Goal: Check status: Check status

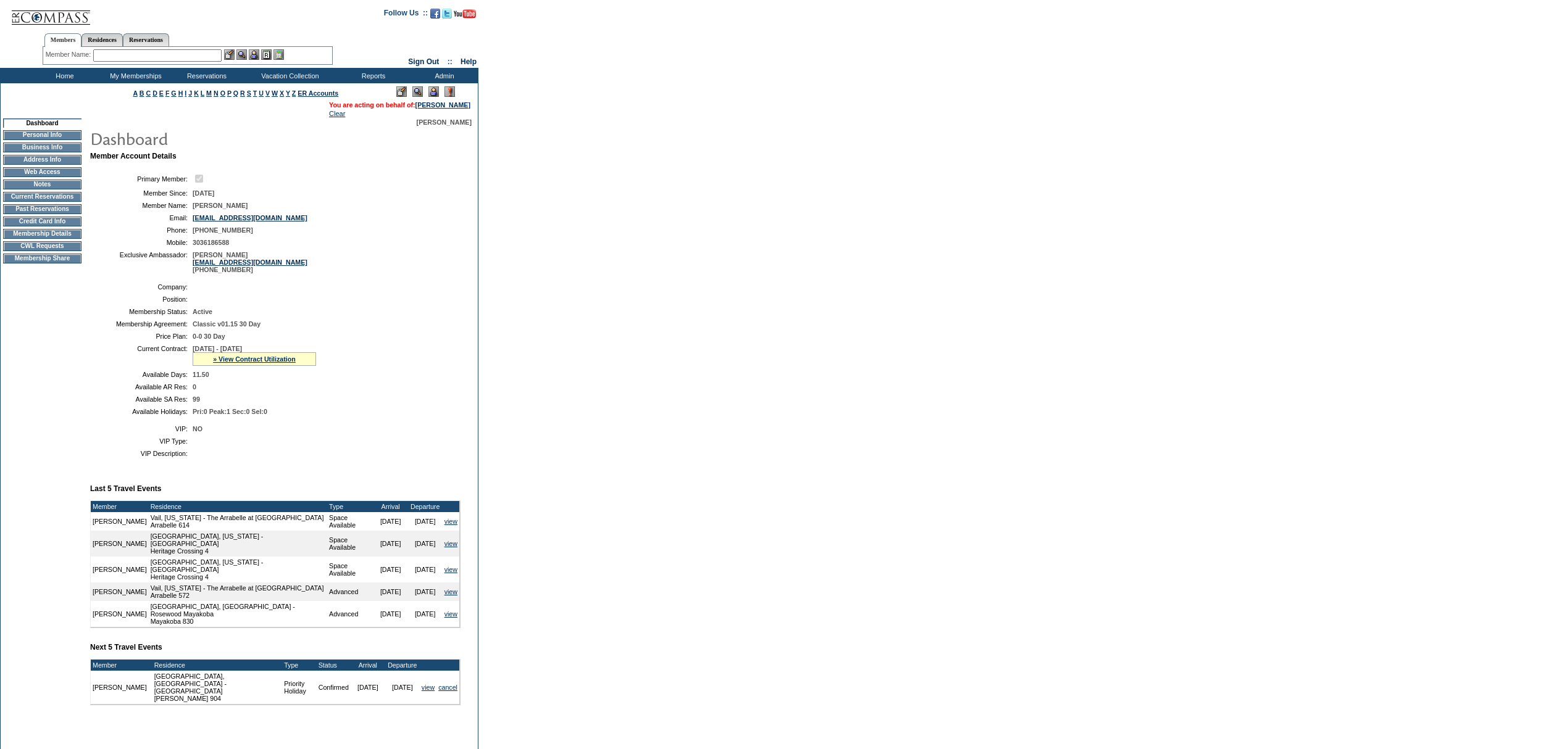
scroll to position [103, 0]
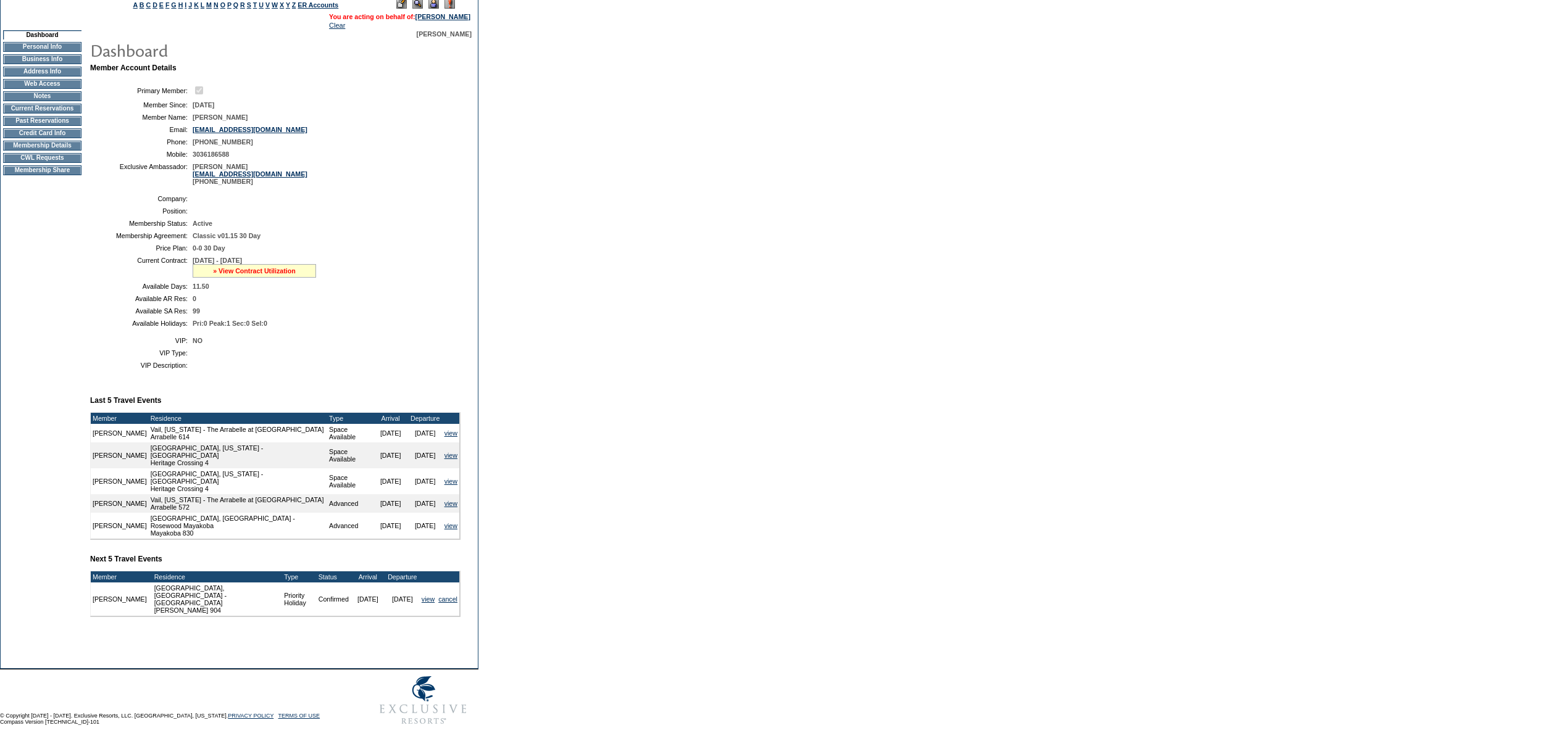
click at [223, 272] on link "» View Contract Utilization" at bounding box center [254, 271] width 83 height 7
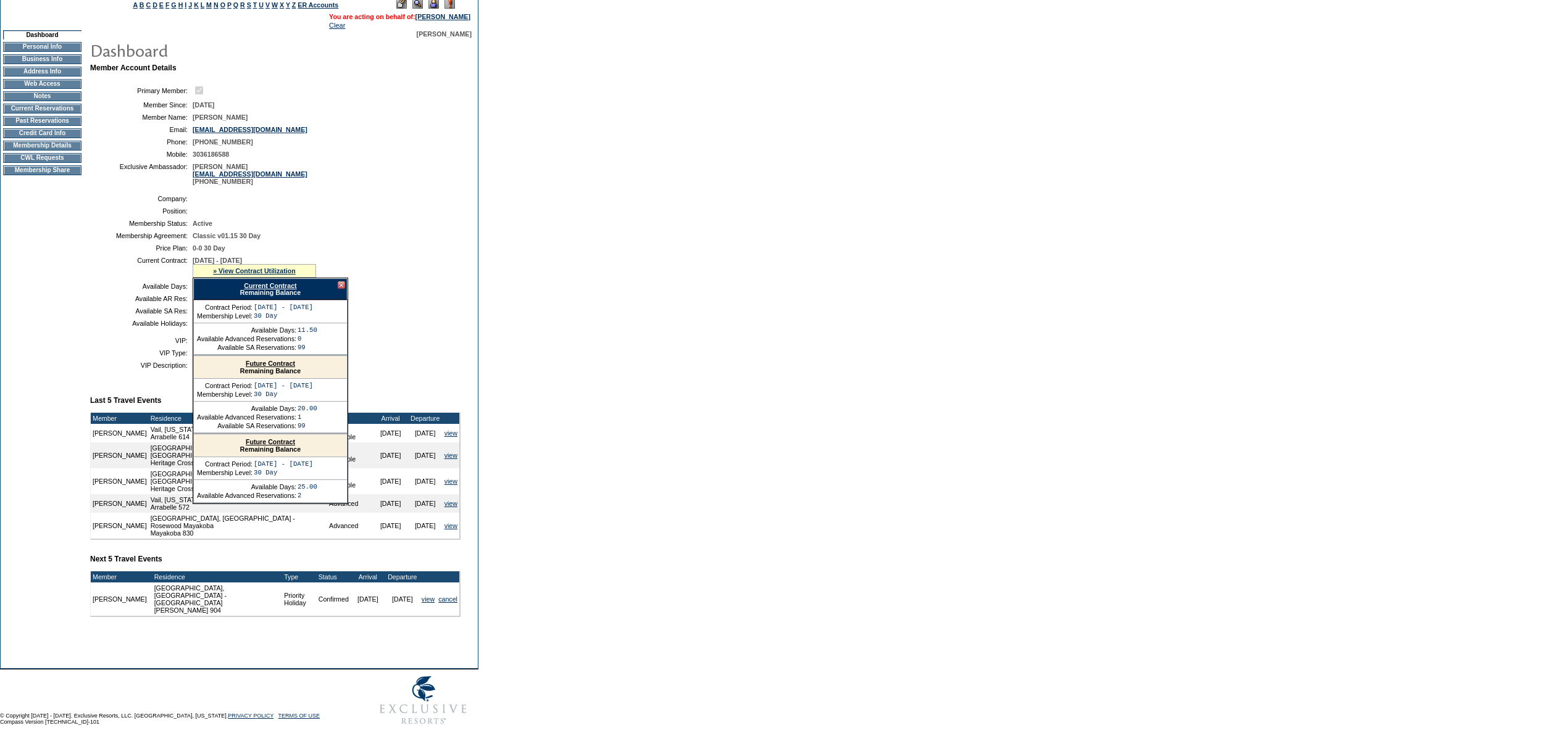
click at [248, 285] on link "Current Contract" at bounding box center [270, 285] width 53 height 7
click at [338, 285] on div at bounding box center [341, 285] width 7 height 7
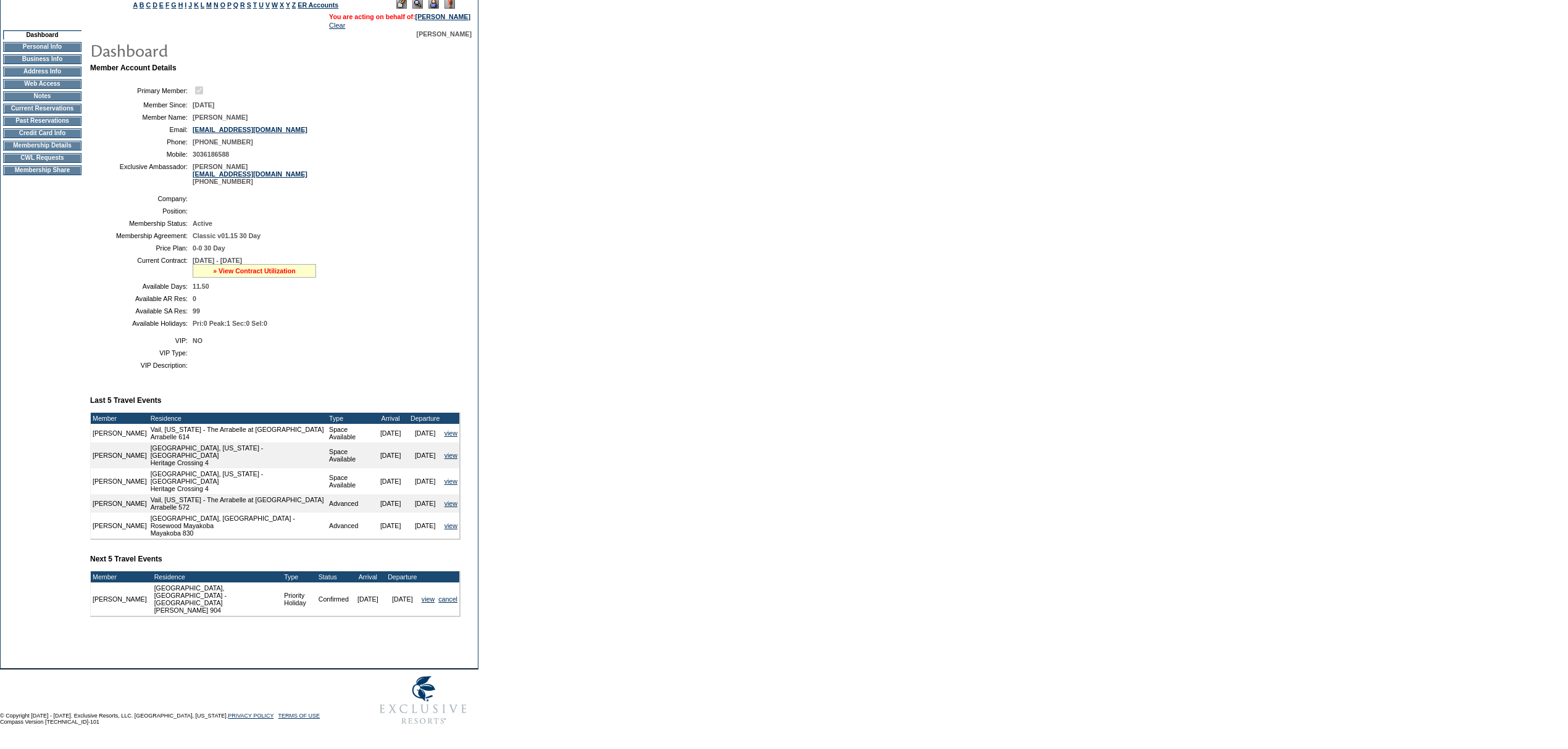
click at [263, 272] on link "» View Contract Utilization" at bounding box center [254, 271] width 83 height 7
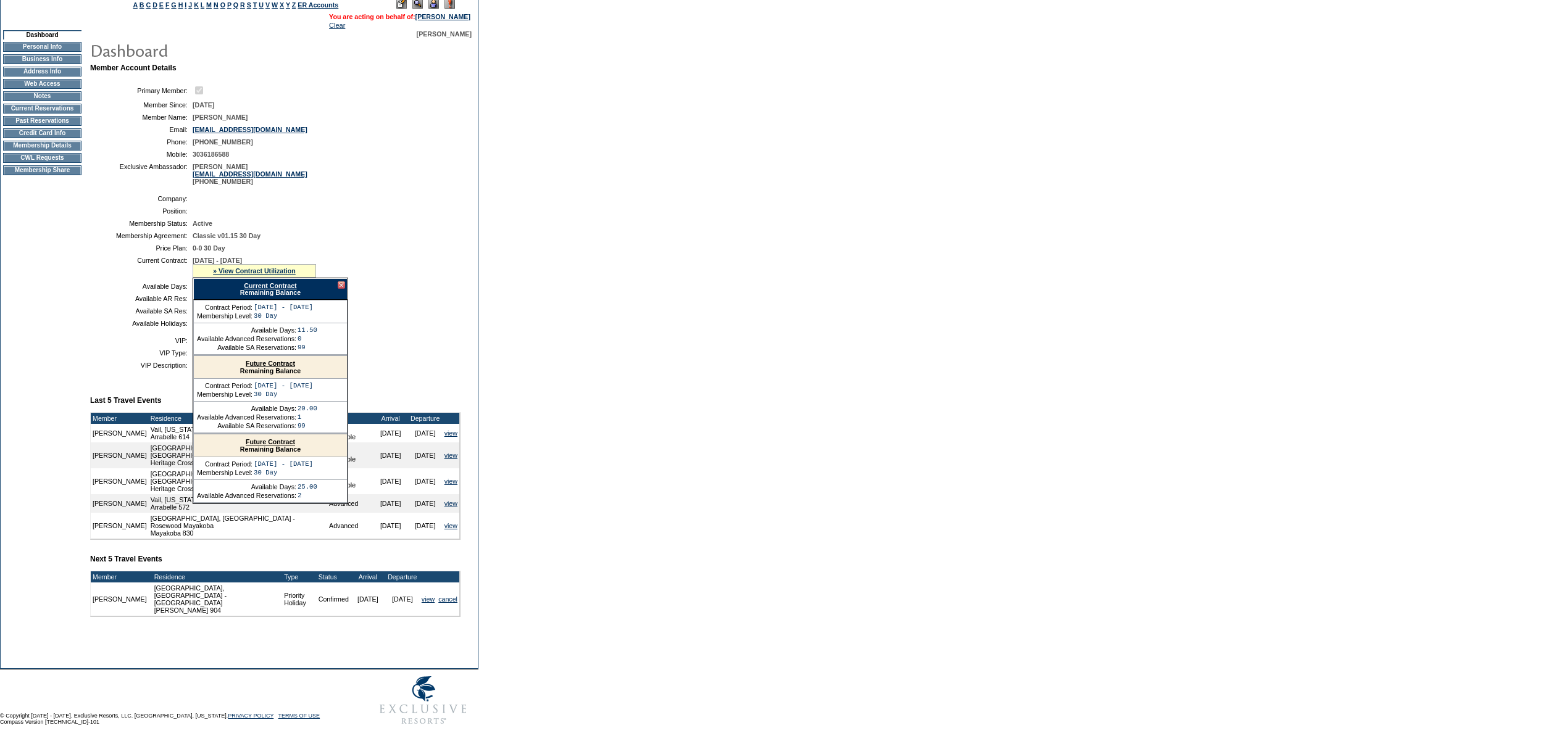
click at [268, 287] on link "Current Contract" at bounding box center [270, 285] width 53 height 7
click at [342, 285] on div at bounding box center [341, 285] width 7 height 7
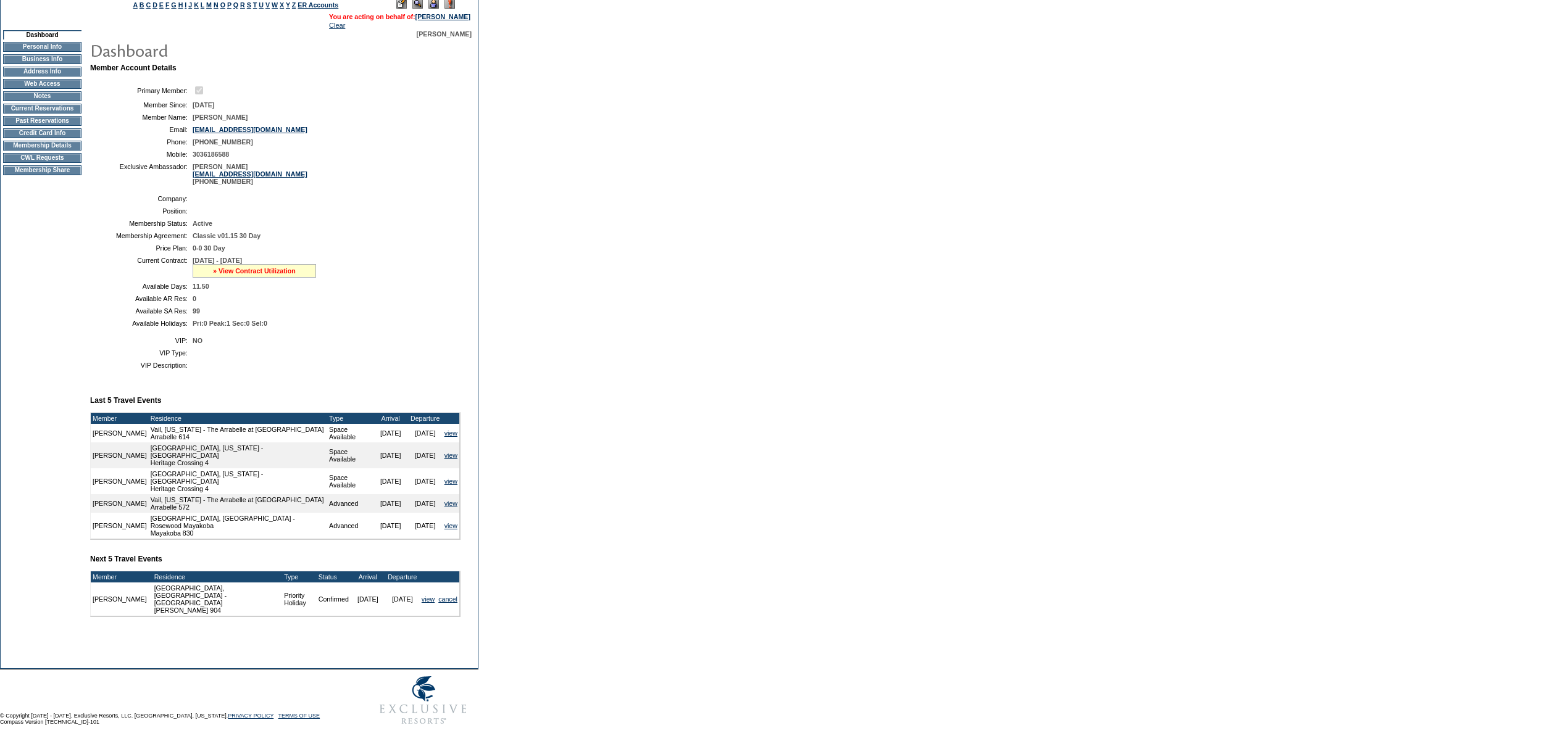
click at [254, 268] on link "» View Contract Utilization" at bounding box center [254, 271] width 83 height 7
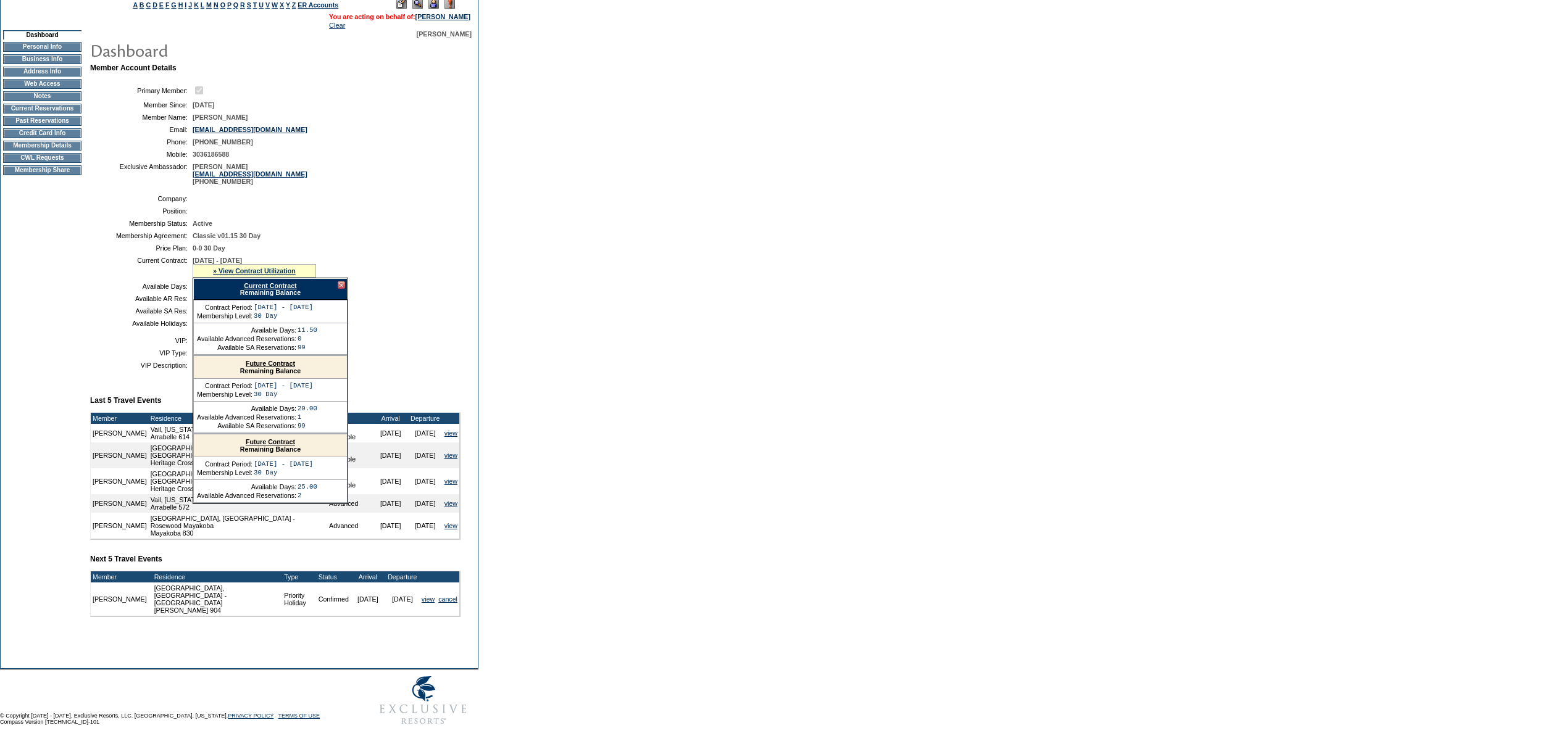
click at [263, 286] on link "Current Contract" at bounding box center [270, 285] width 53 height 7
click at [256, 284] on link "Current Contract" at bounding box center [270, 285] width 53 height 7
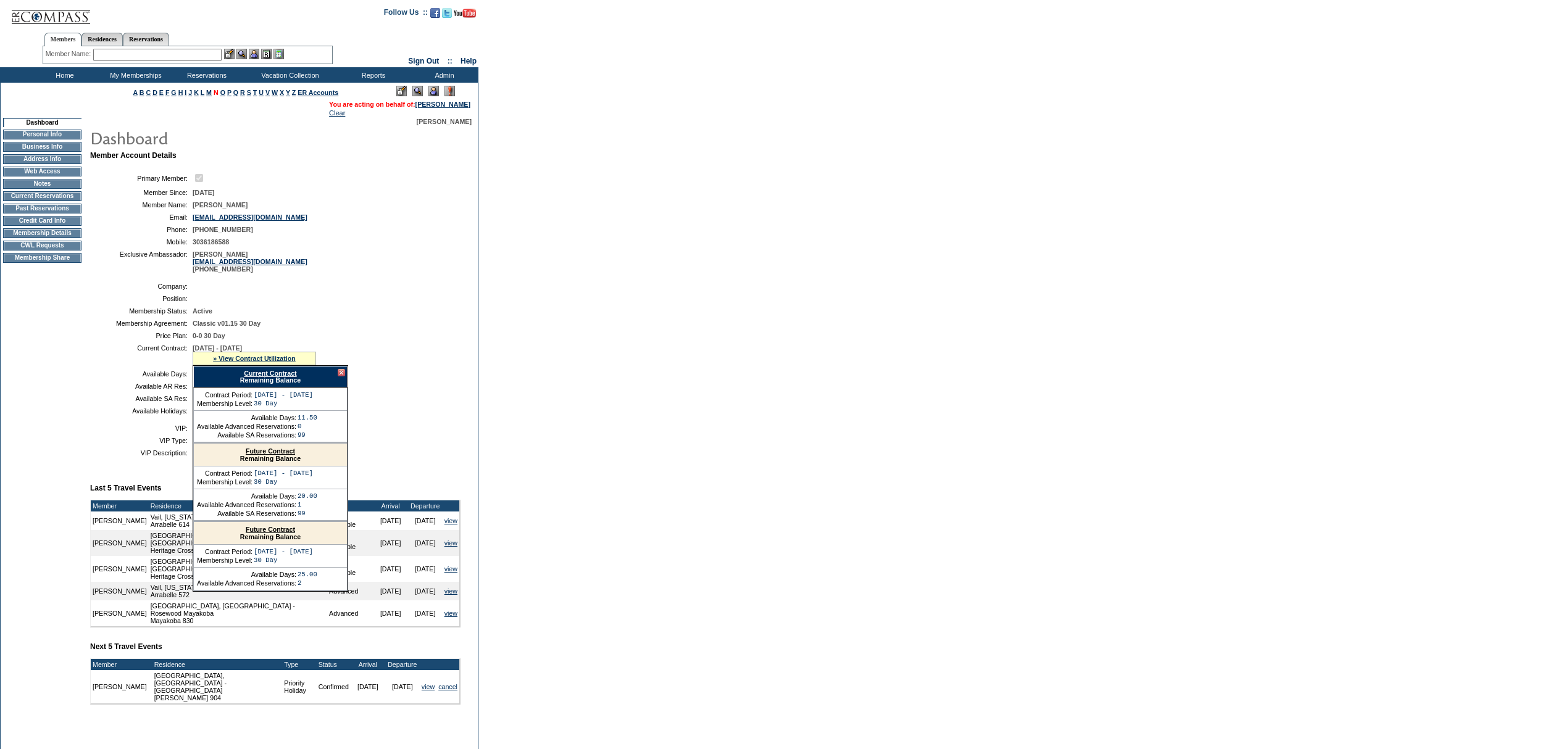
scroll to position [0, 0]
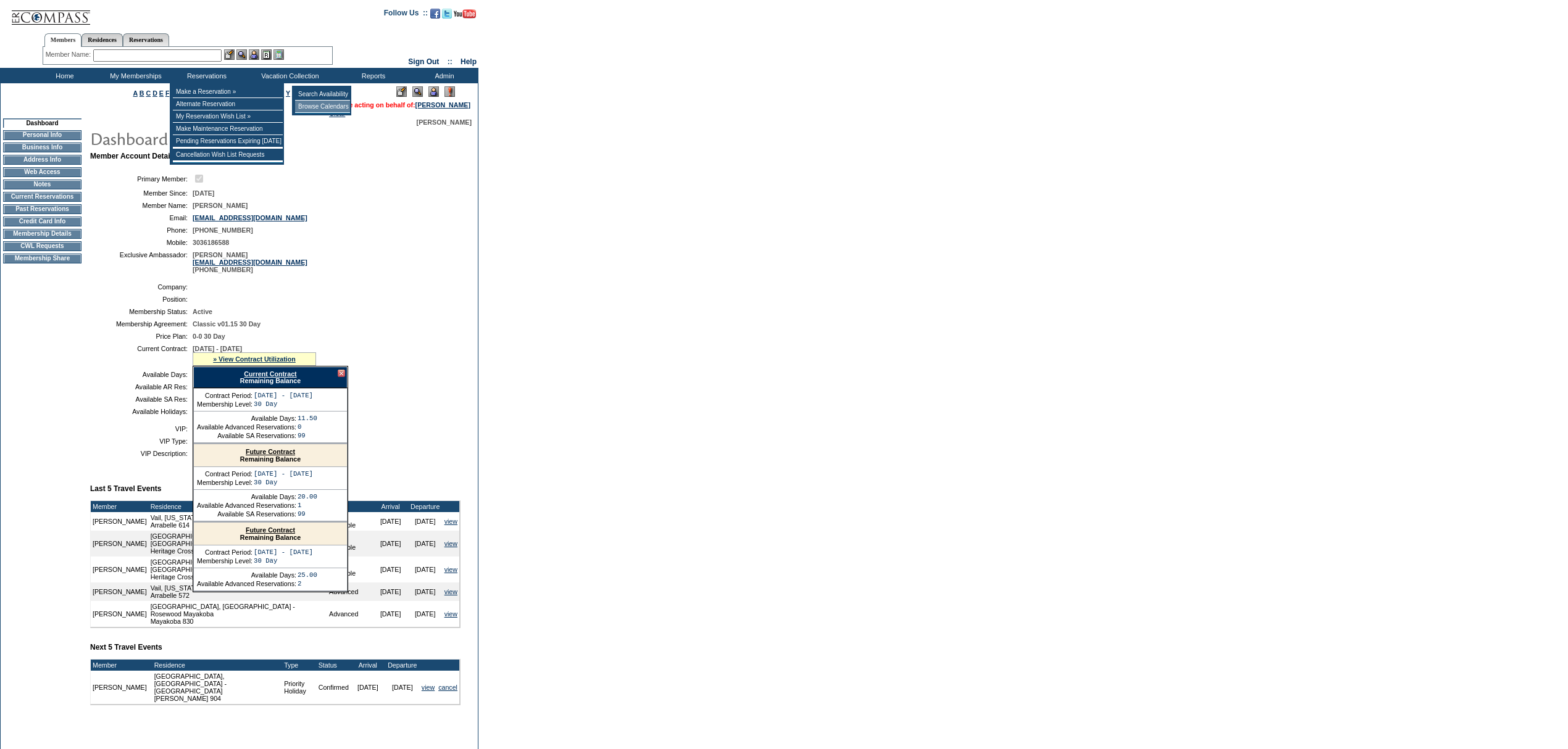
click at [296, 107] on td "Browse Calendars" at bounding box center [322, 106] width 55 height 12
